Goal: Find specific page/section: Find specific page/section

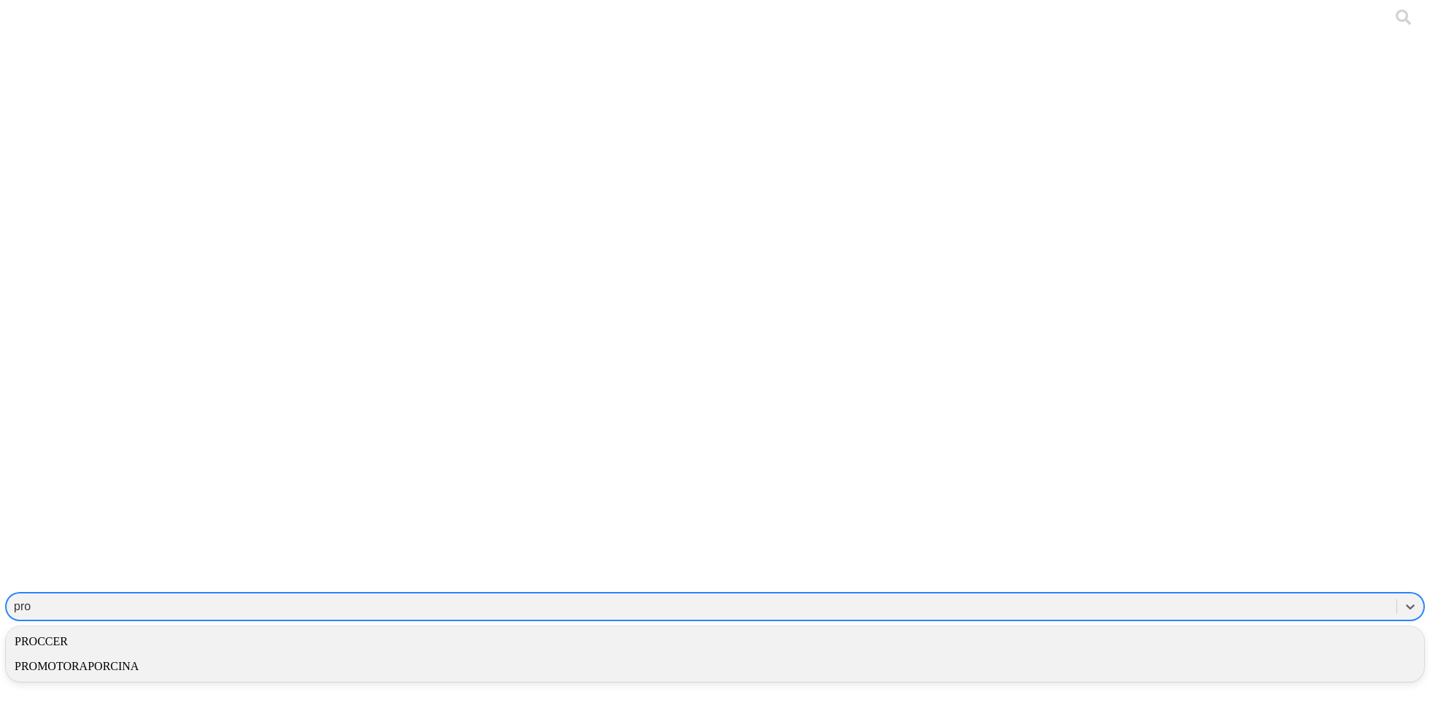
type input "proc"
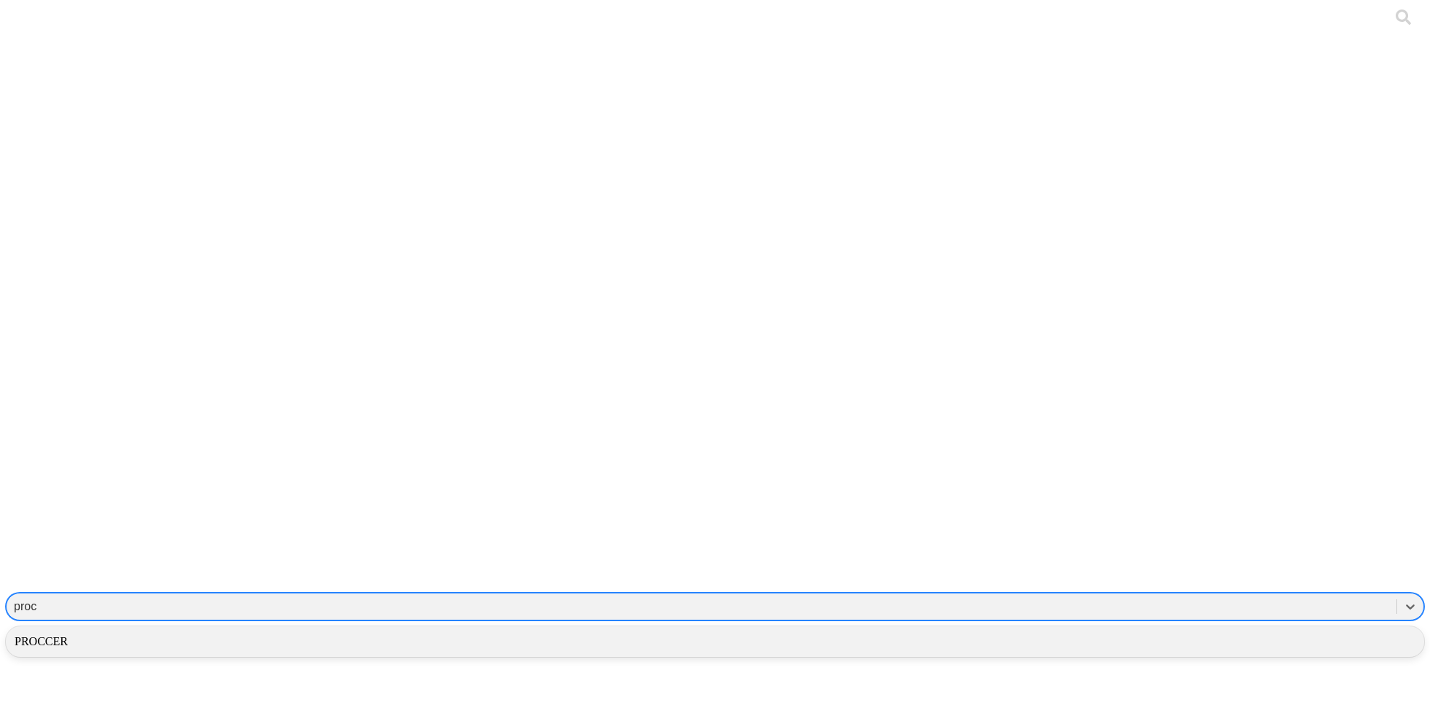
click at [1184, 629] on div "PROCCER" at bounding box center [715, 641] width 1419 height 25
